Goal: Check status: Check status

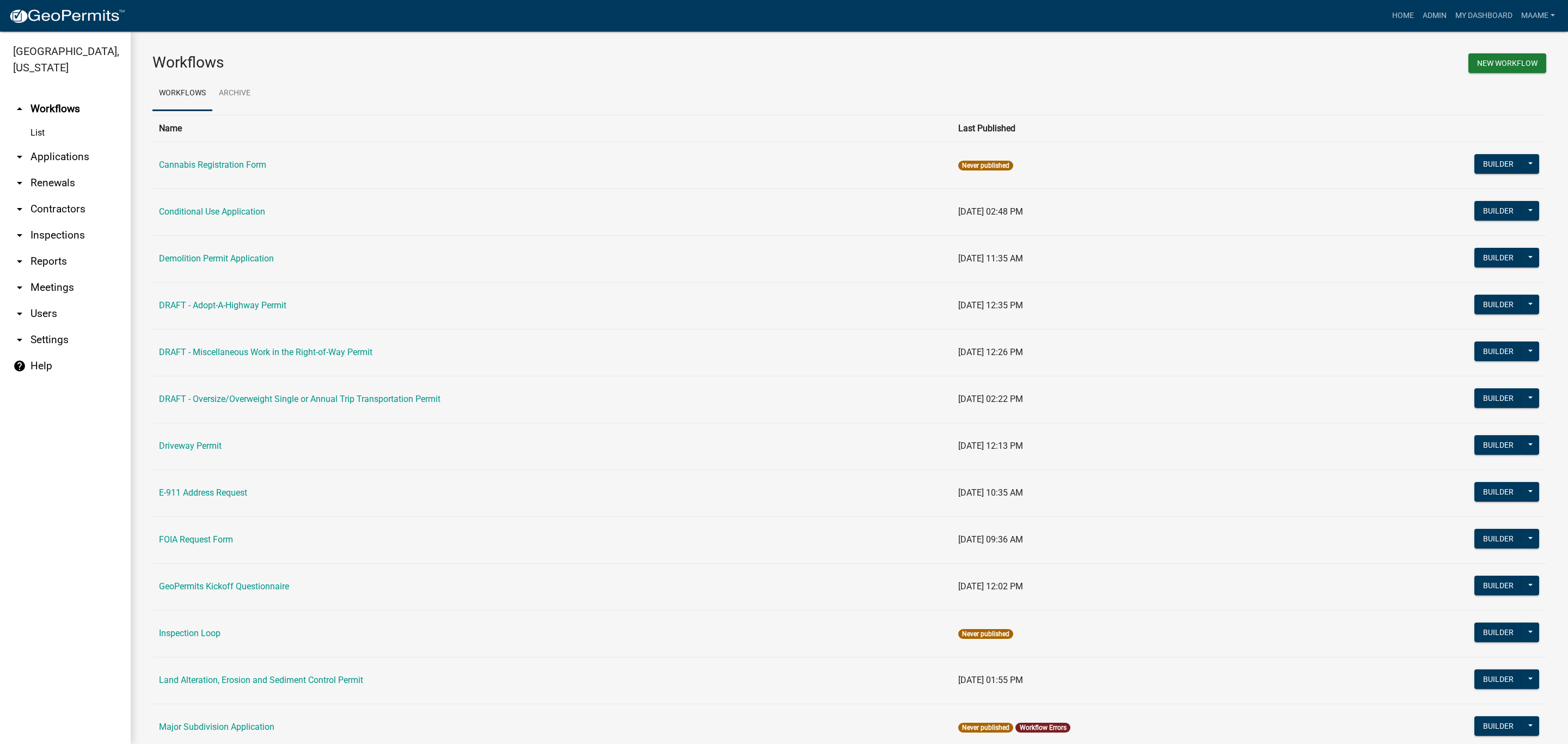
scroll to position [464, 0]
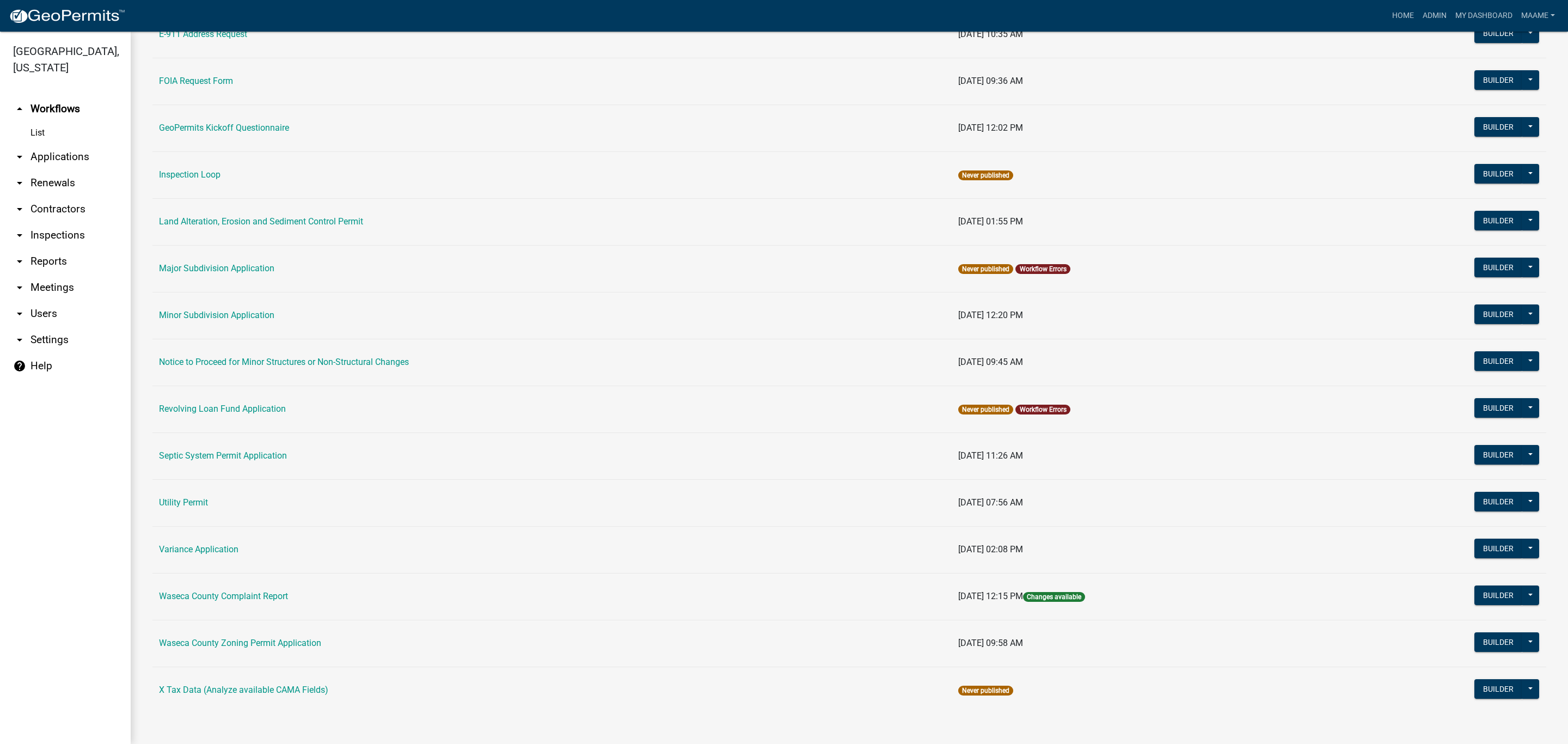
click at [55, 147] on link "arrow_drop_down Applications" at bounding box center [65, 157] width 131 height 26
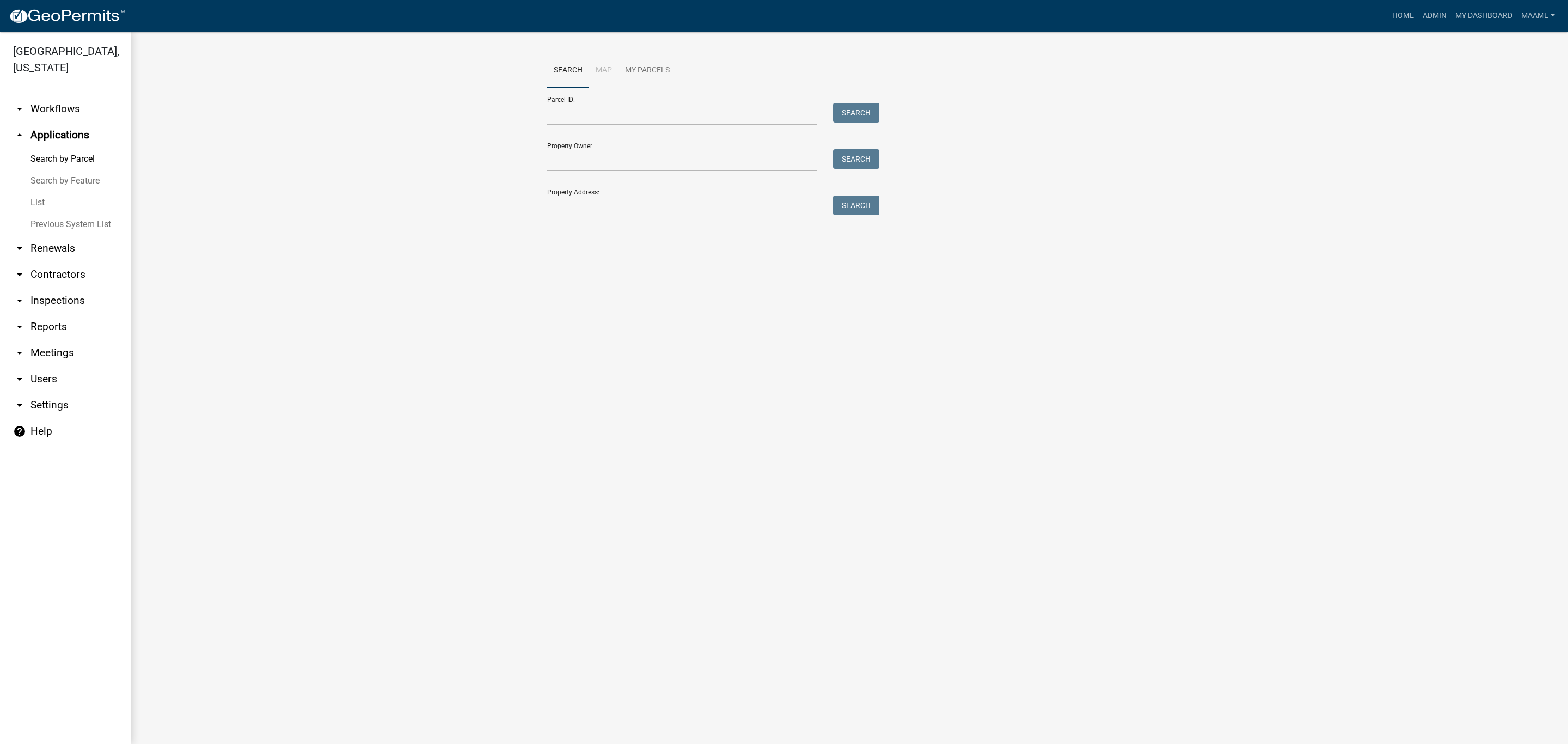
click at [39, 195] on link "List" at bounding box center [65, 202] width 131 height 22
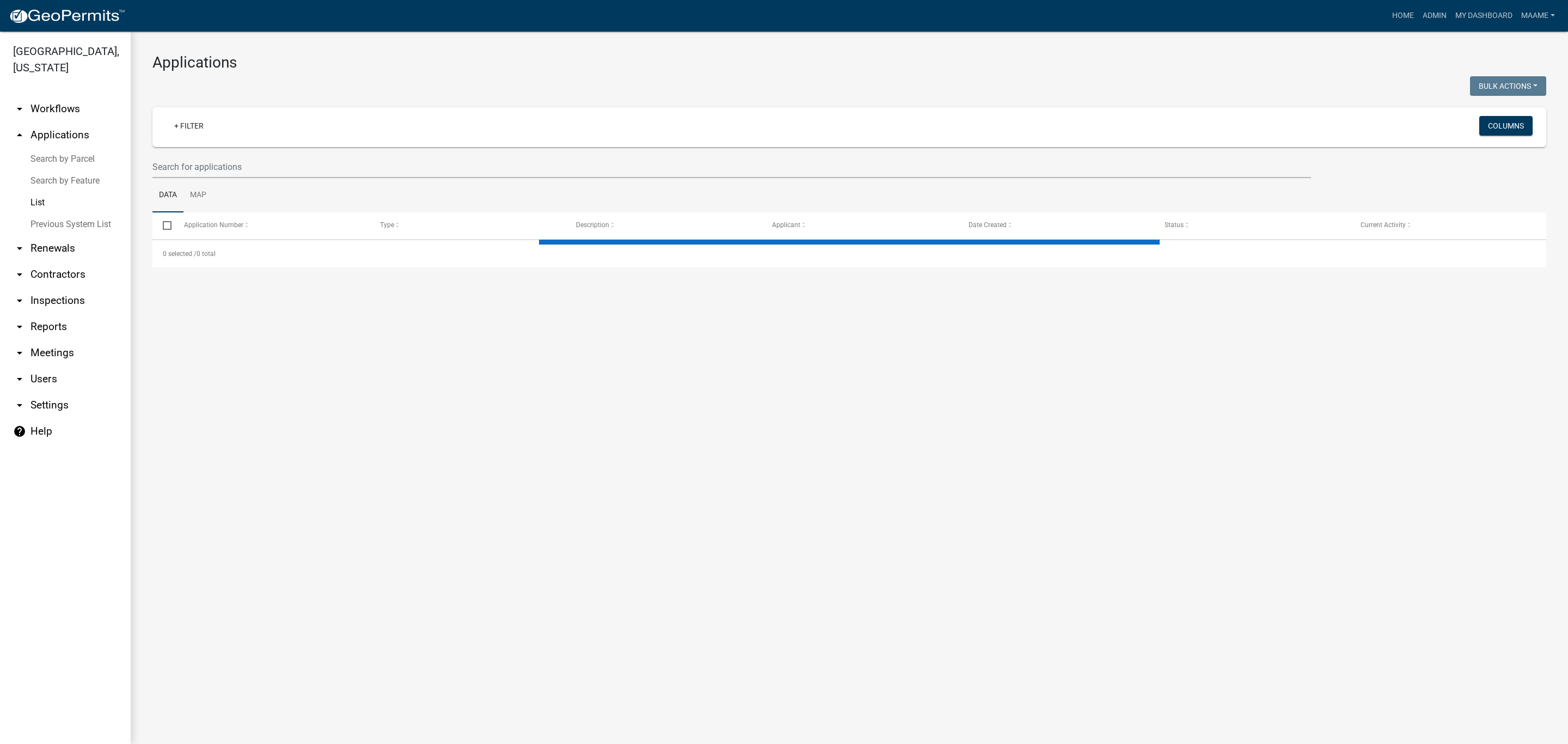
select select "3: 100"
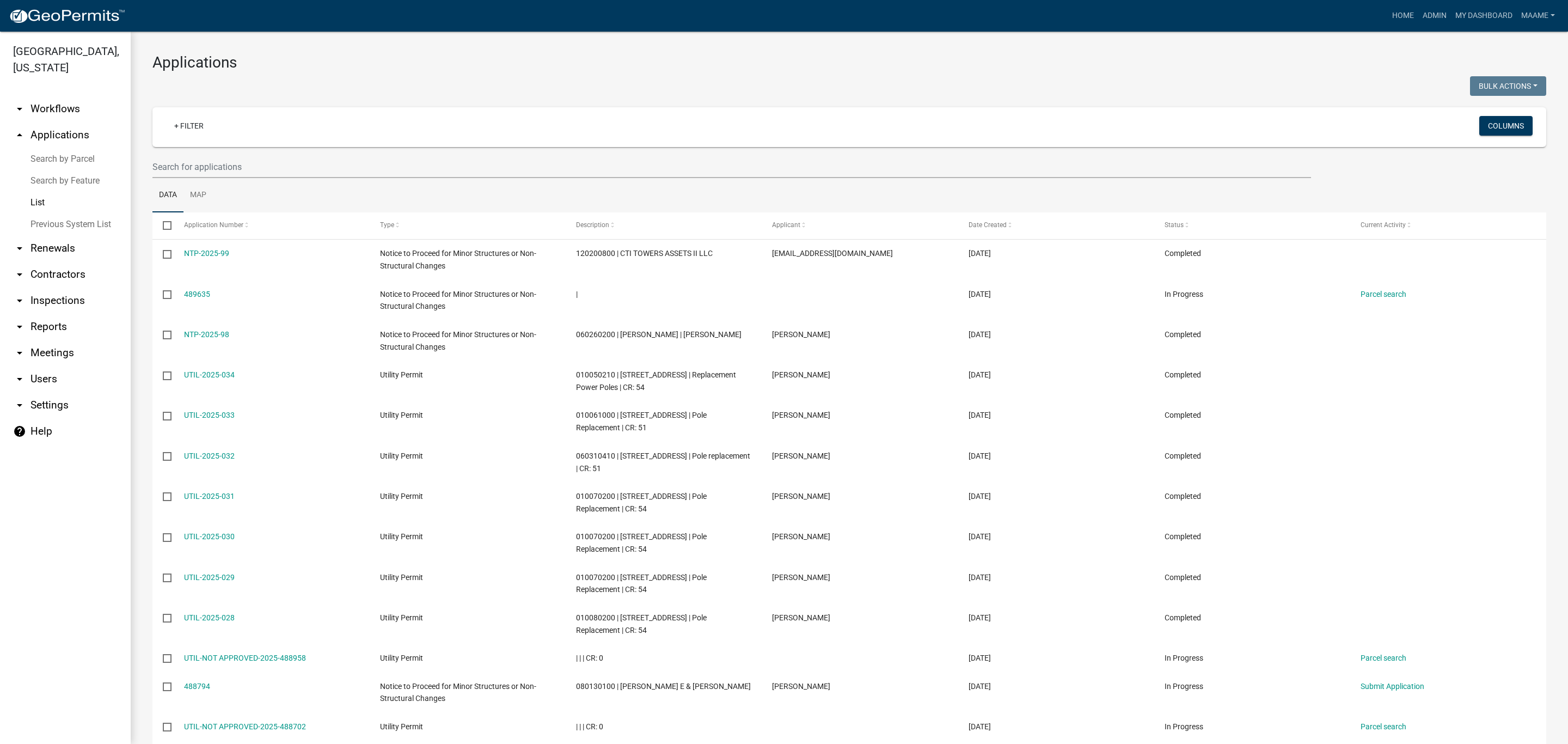
click at [47, 159] on link "Search by Parcel" at bounding box center [65, 158] width 131 height 22
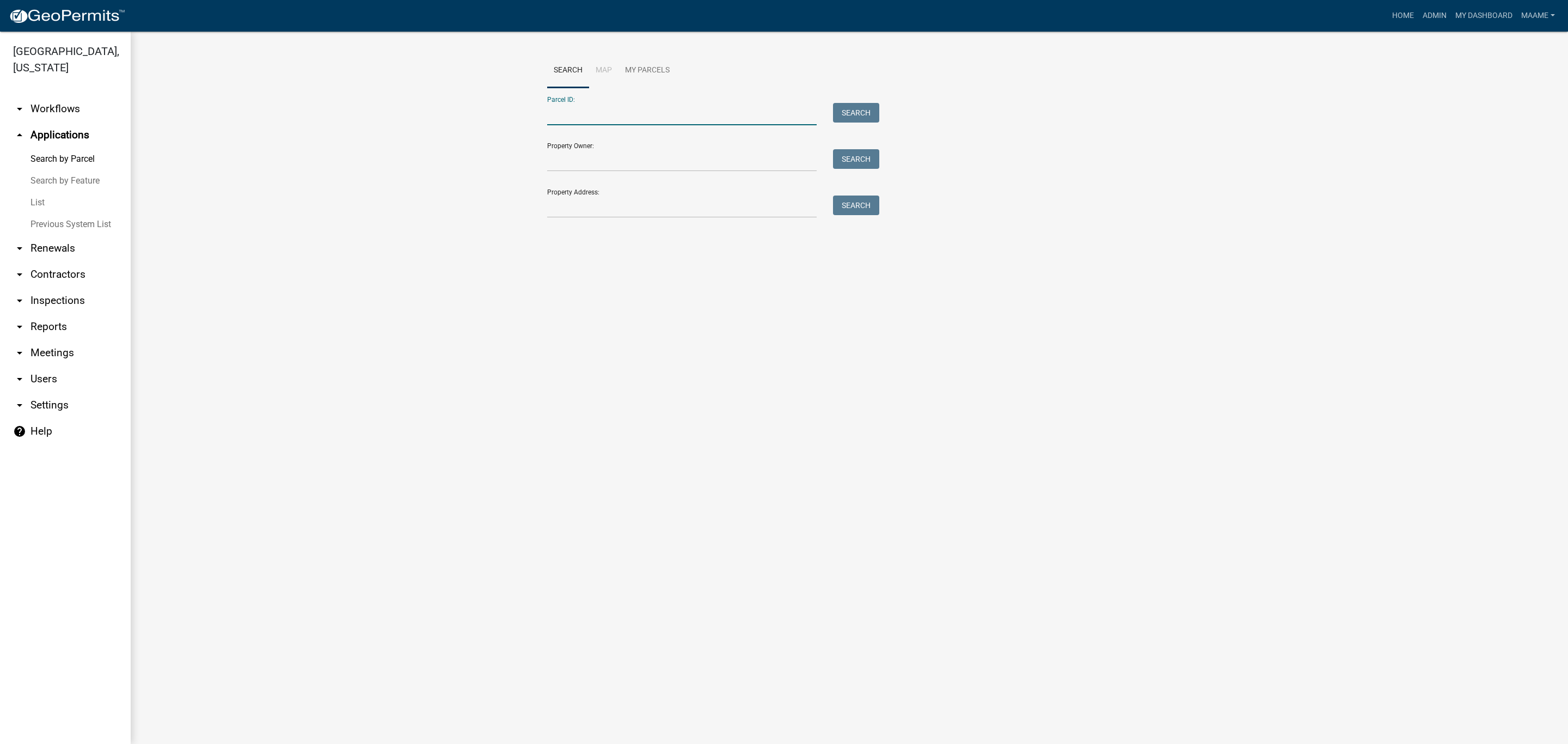
click at [554, 108] on input "Parcel ID:" at bounding box center [681, 114] width 269 height 22
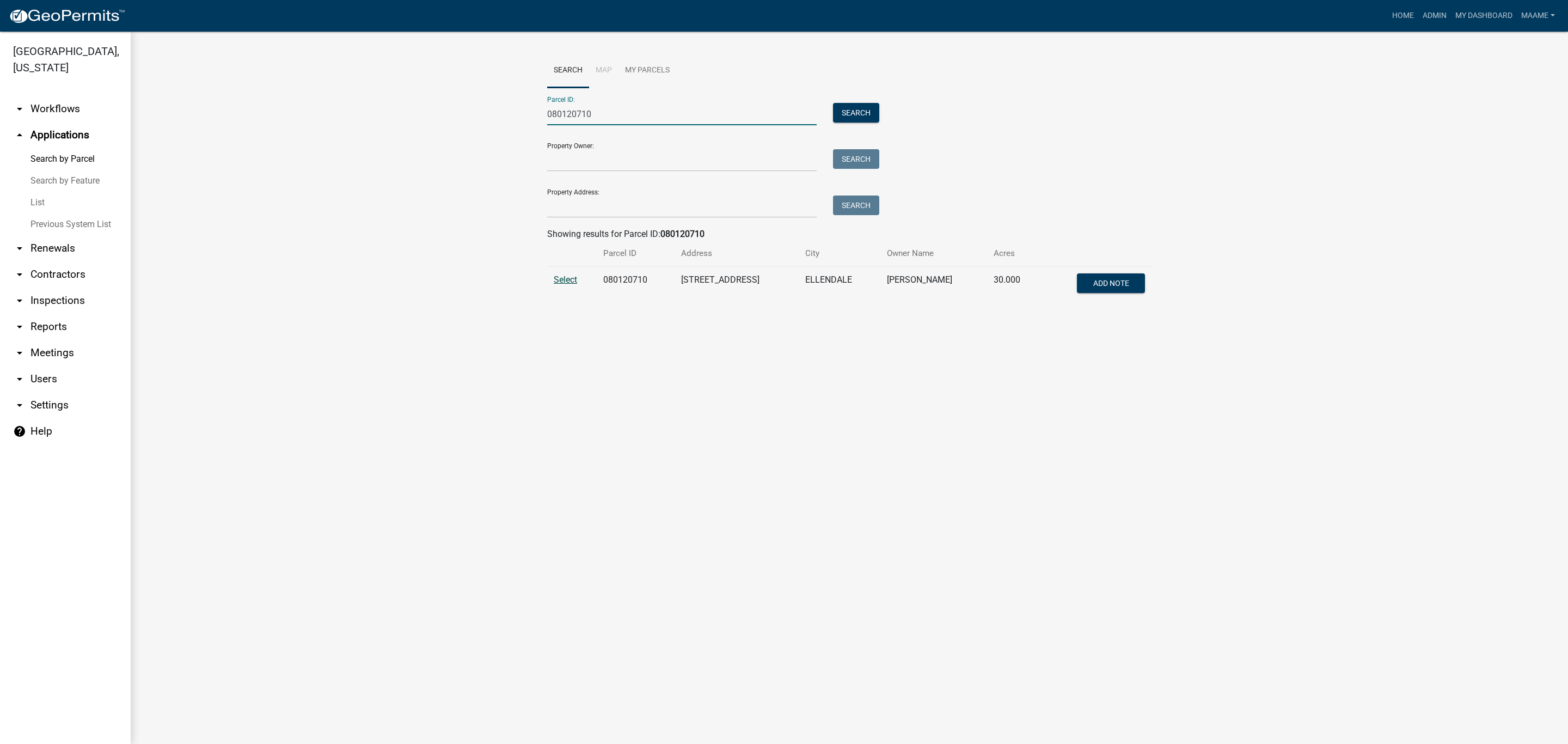
type input "080120710"
click at [560, 283] on span "Select" at bounding box center [566, 279] width 23 height 10
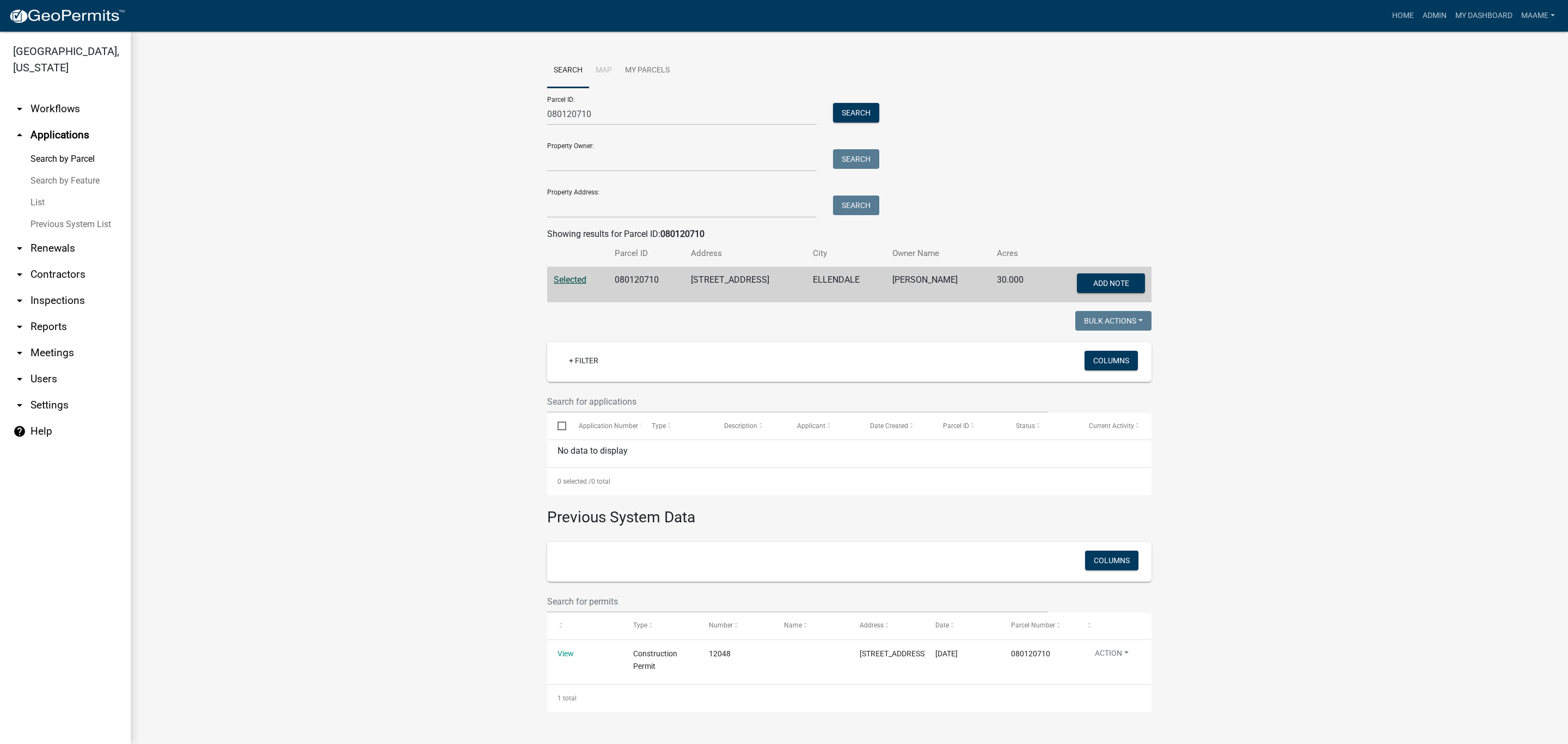
scroll to position [15, 0]
